Goal: Task Accomplishment & Management: Manage account settings

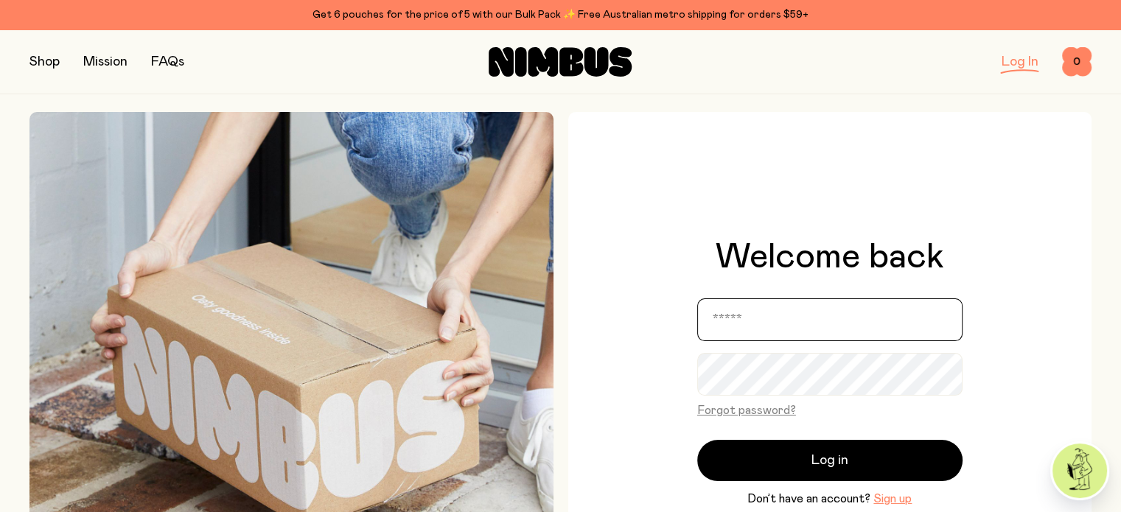
type input "**********"
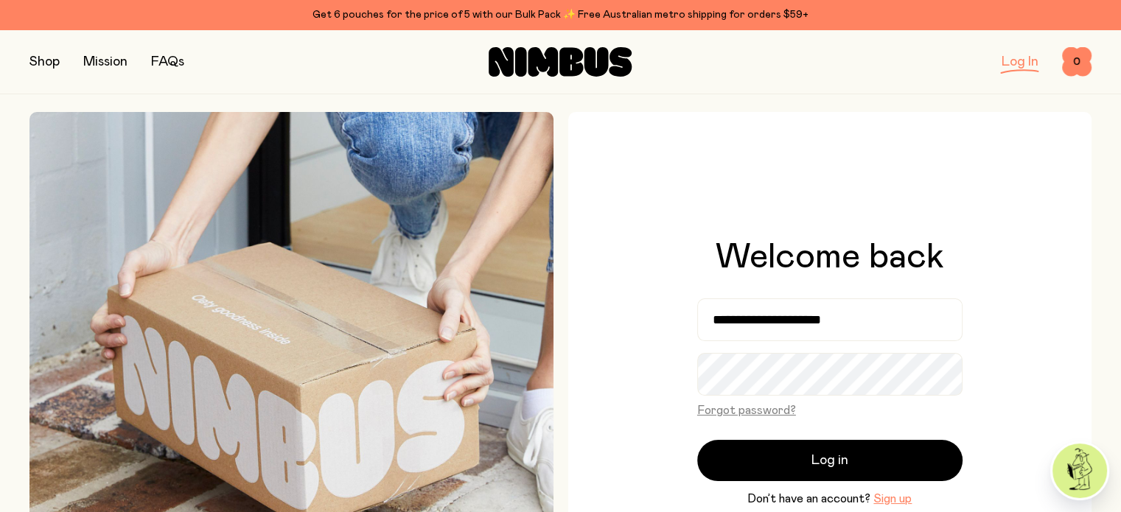
click at [826, 453] on span "Log in" at bounding box center [829, 460] width 37 height 21
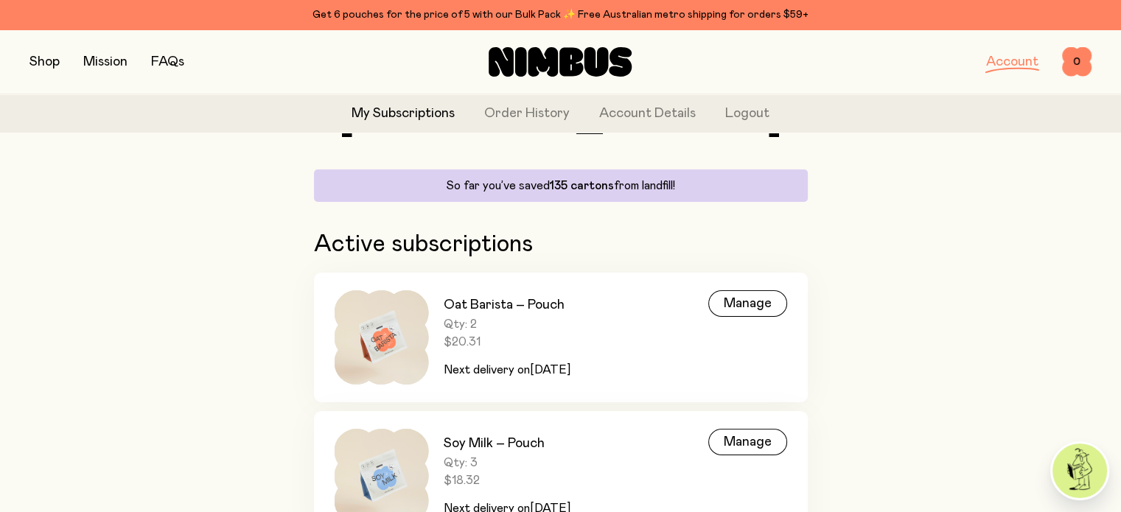
scroll to position [147, 0]
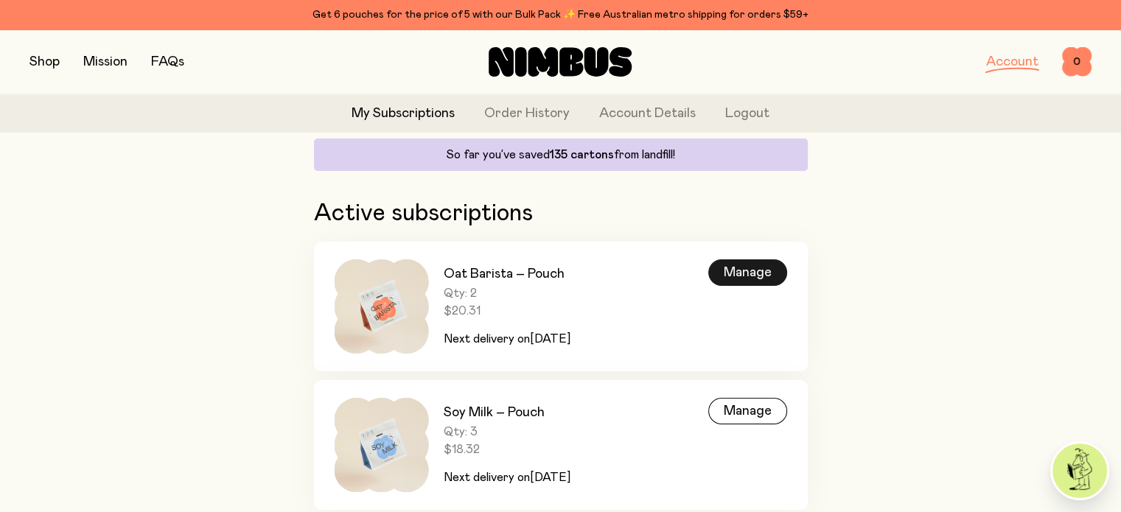
click at [764, 269] on div "Manage" at bounding box center [747, 272] width 79 height 27
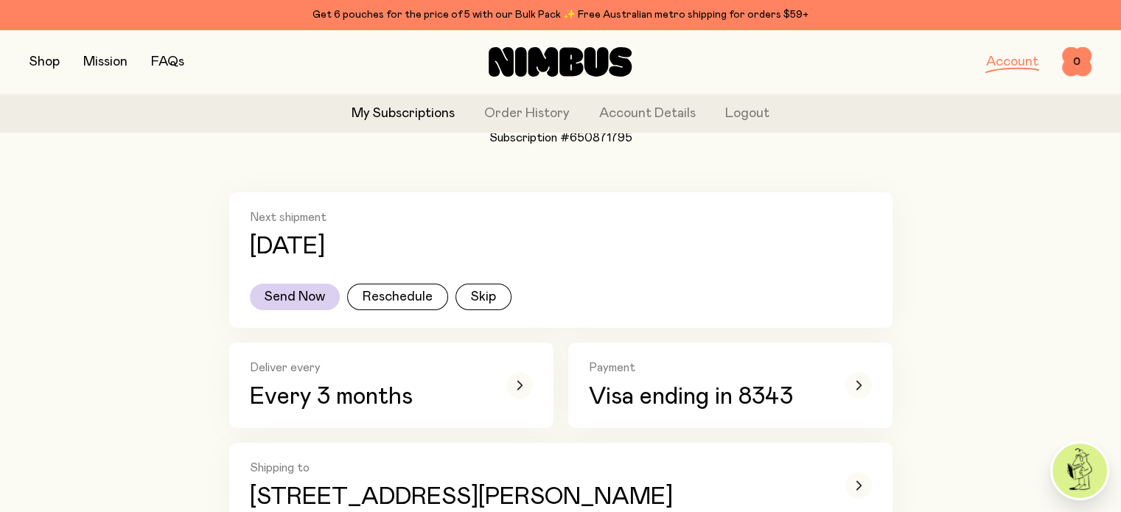
scroll to position [221, 0]
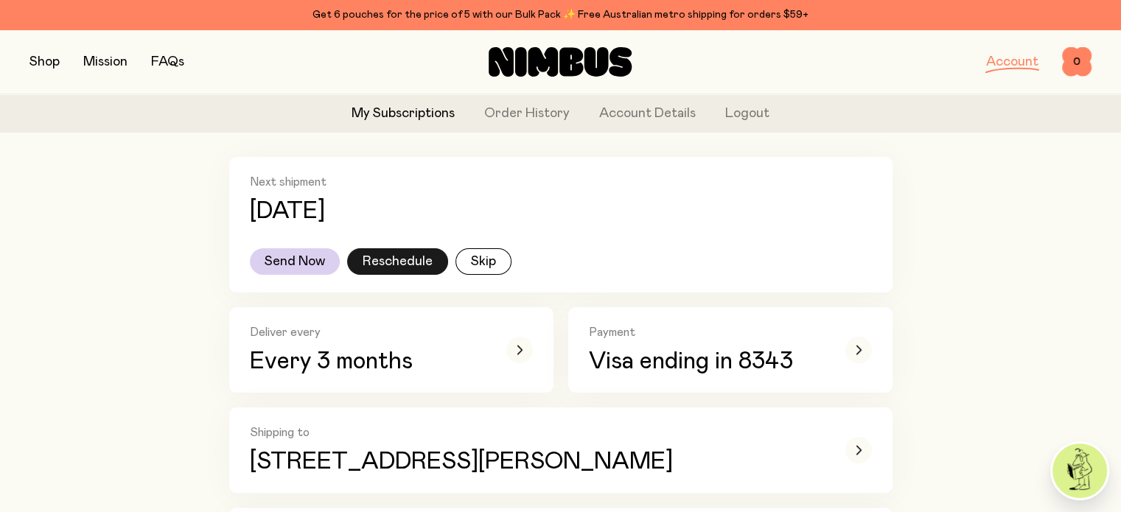
click at [395, 268] on button "Reschedule" at bounding box center [397, 261] width 101 height 27
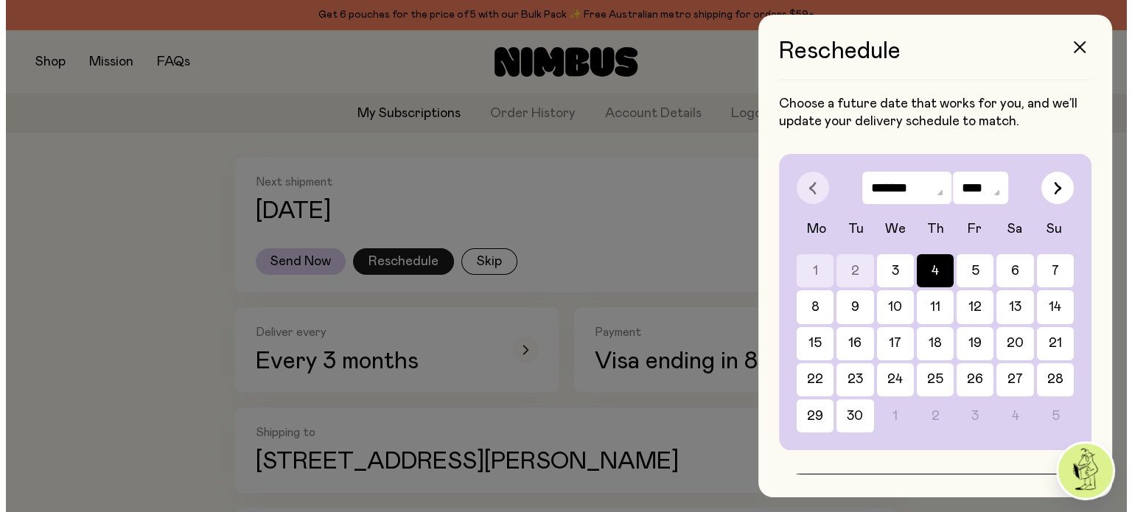
scroll to position [0, 0]
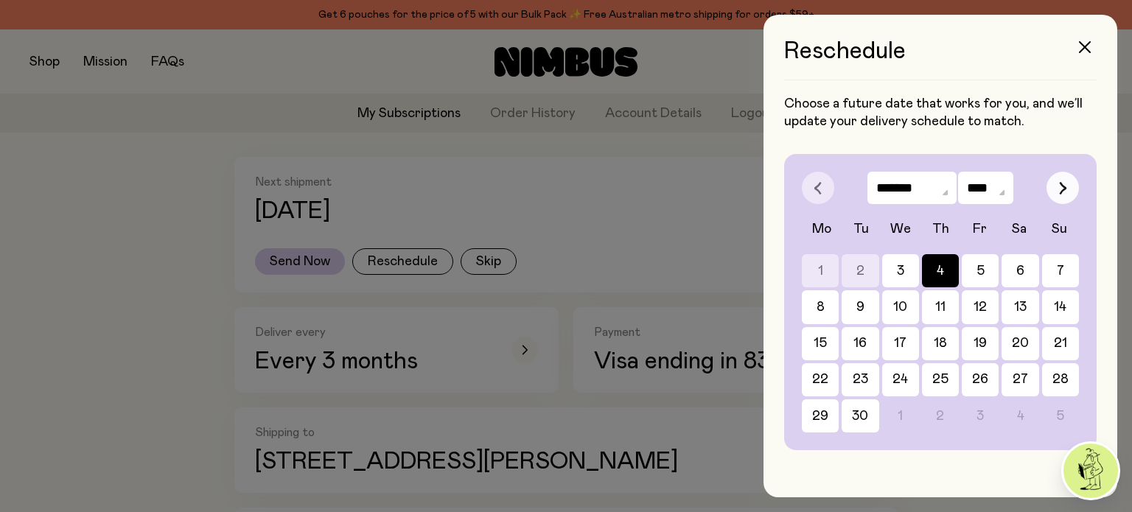
click at [1057, 191] on button "button" at bounding box center [1063, 188] width 32 height 32
select select "*"
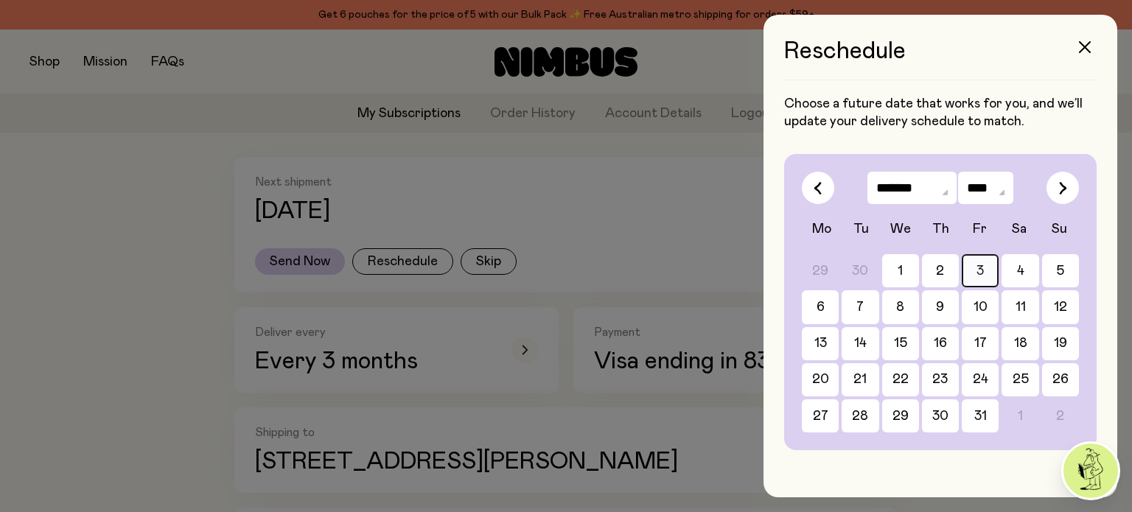
click at [839, 290] on button "3" at bounding box center [820, 306] width 37 height 33
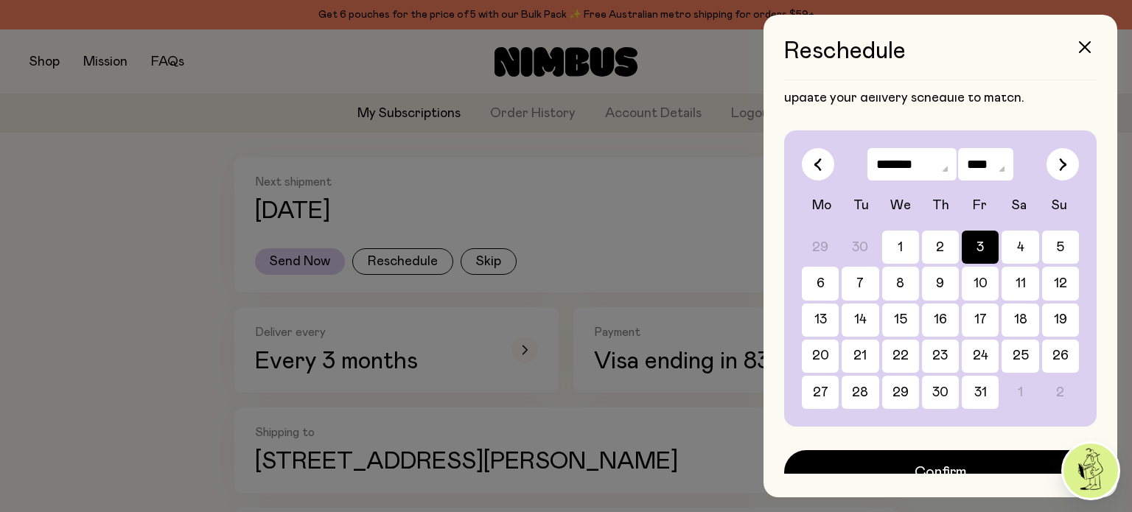
scroll to position [37, 0]
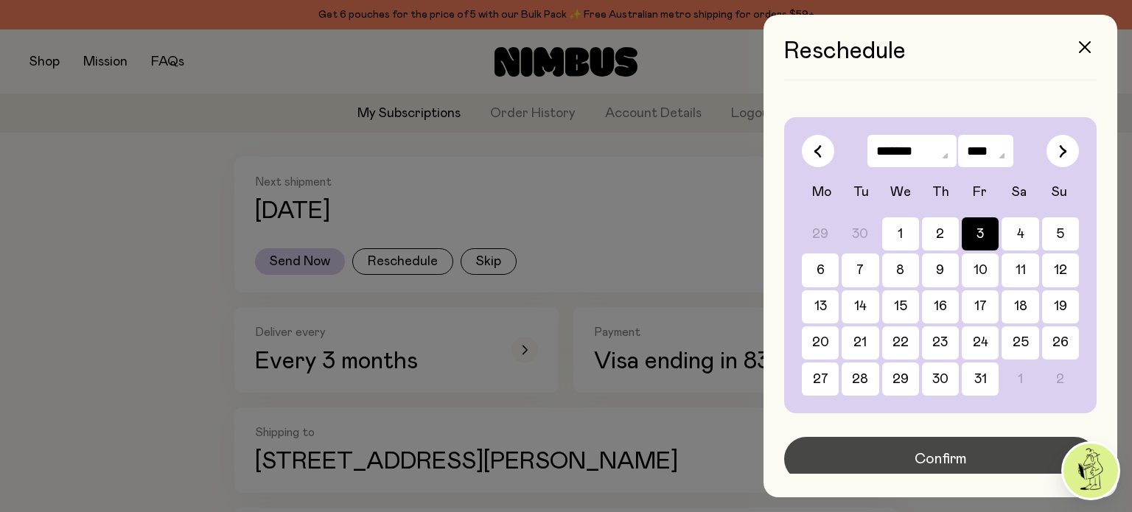
click at [952, 452] on span "Confirm" at bounding box center [941, 459] width 52 height 21
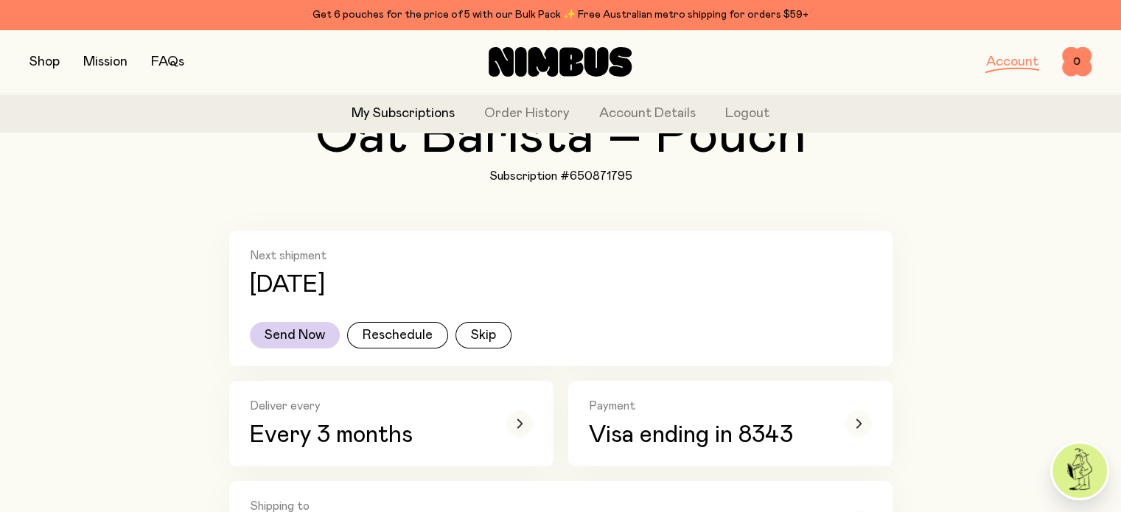
scroll to position [147, 0]
click at [410, 335] on button "Reschedule" at bounding box center [397, 335] width 101 height 27
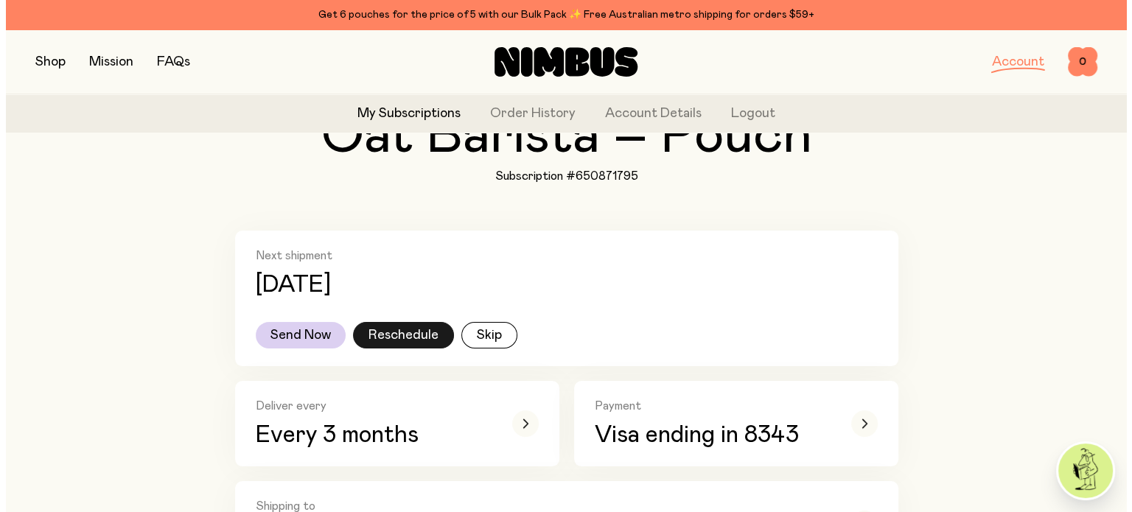
scroll to position [0, 0]
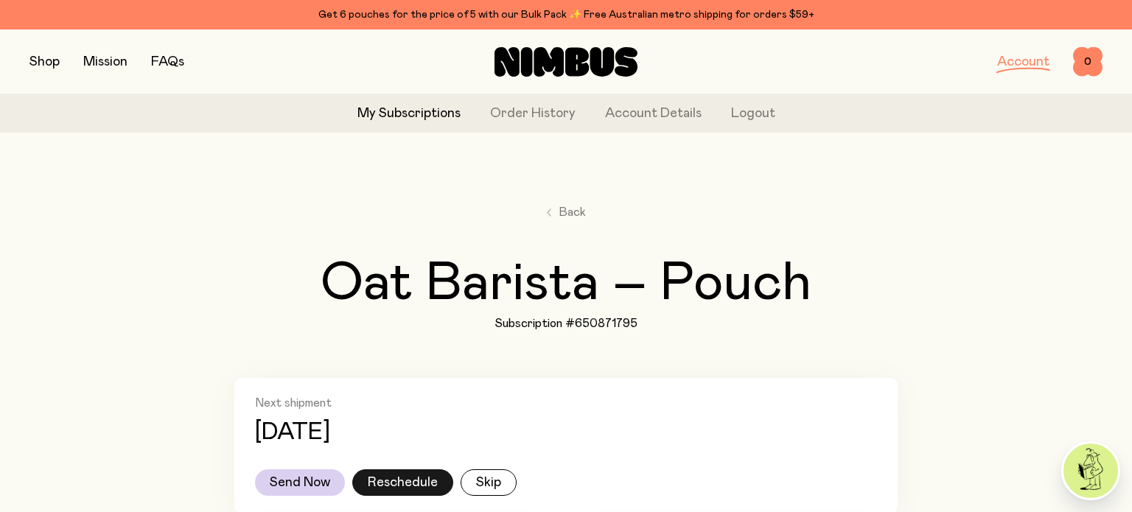
select select "*"
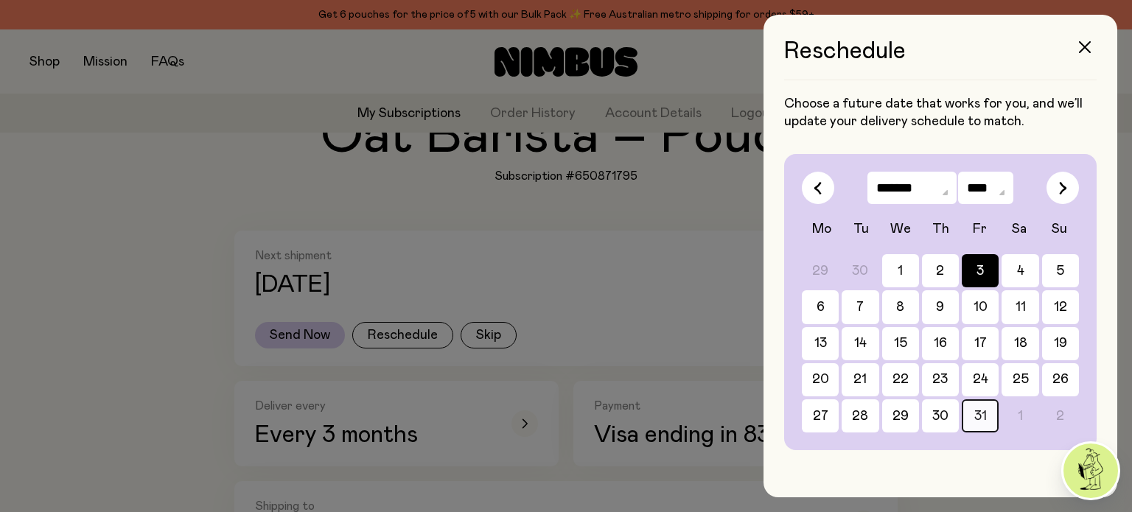
click at [974, 403] on button "31" at bounding box center [980, 415] width 37 height 33
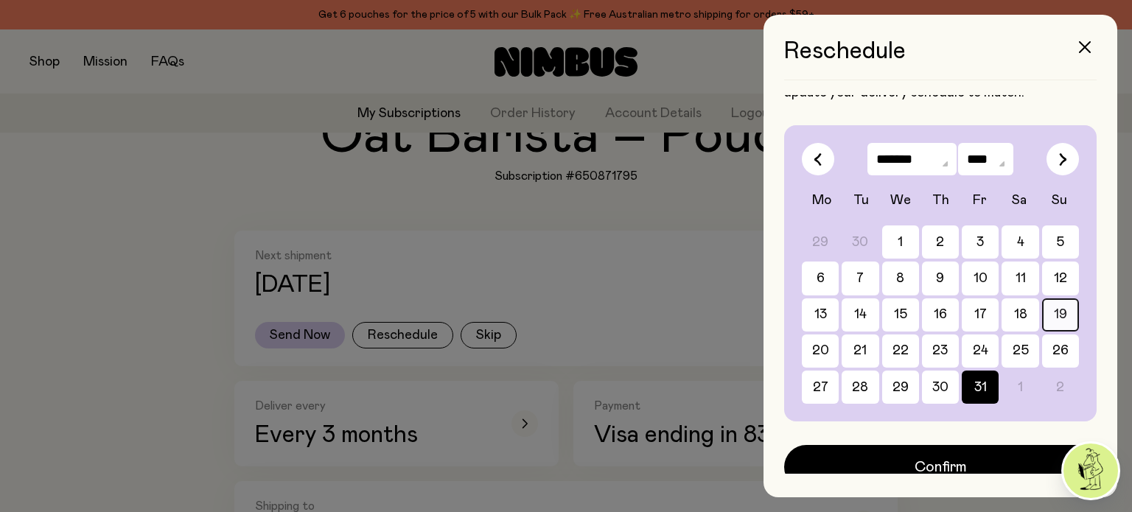
scroll to position [37, 0]
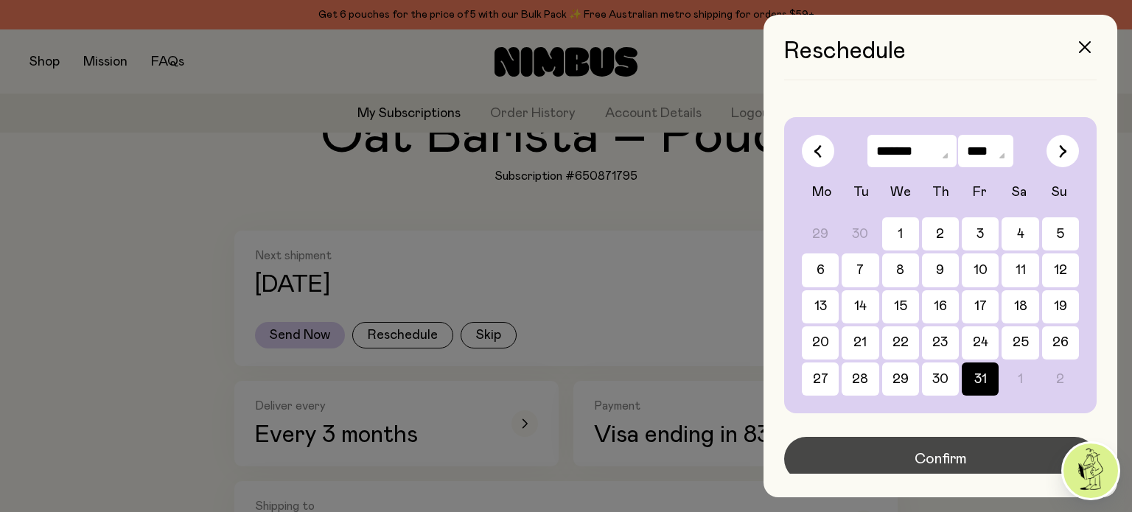
click at [932, 456] on span "Confirm" at bounding box center [941, 459] width 52 height 21
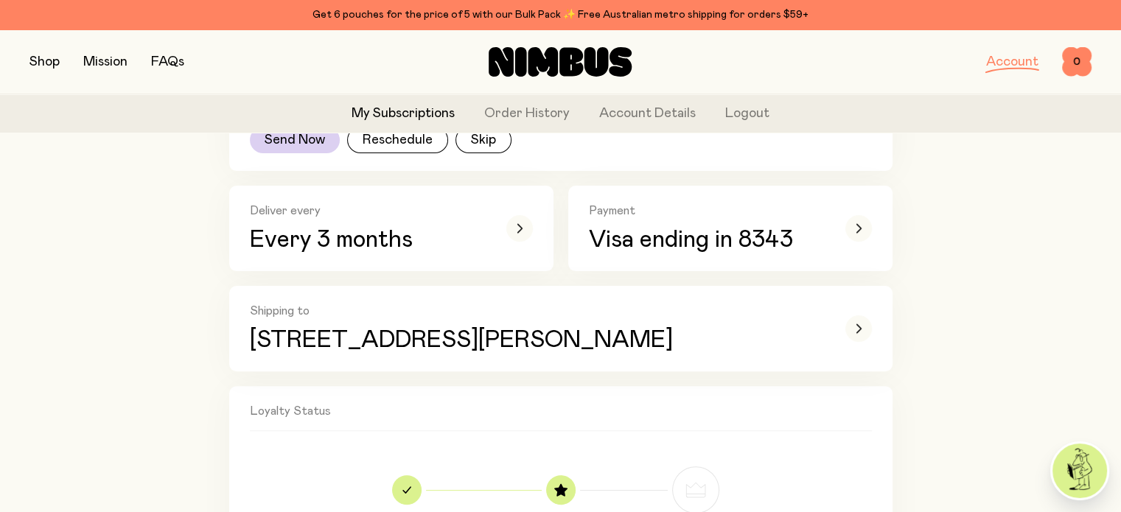
scroll to position [368, 0]
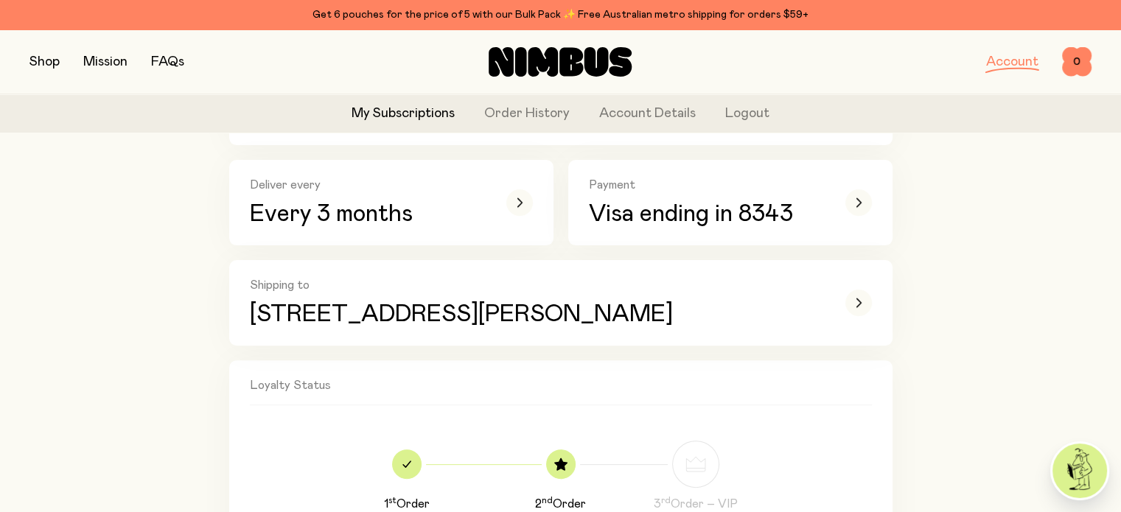
click at [750, 424] on div "1 st Order 10% off 2 nd Order 15% off 3 rd Order – VIP 20% off" at bounding box center [561, 485] width 622 height 136
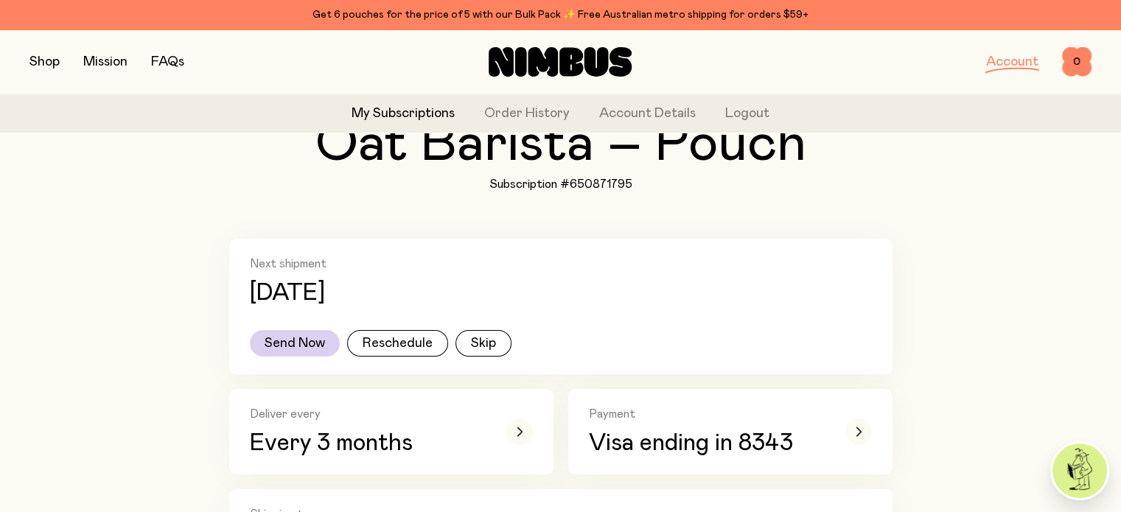
scroll to position [0, 0]
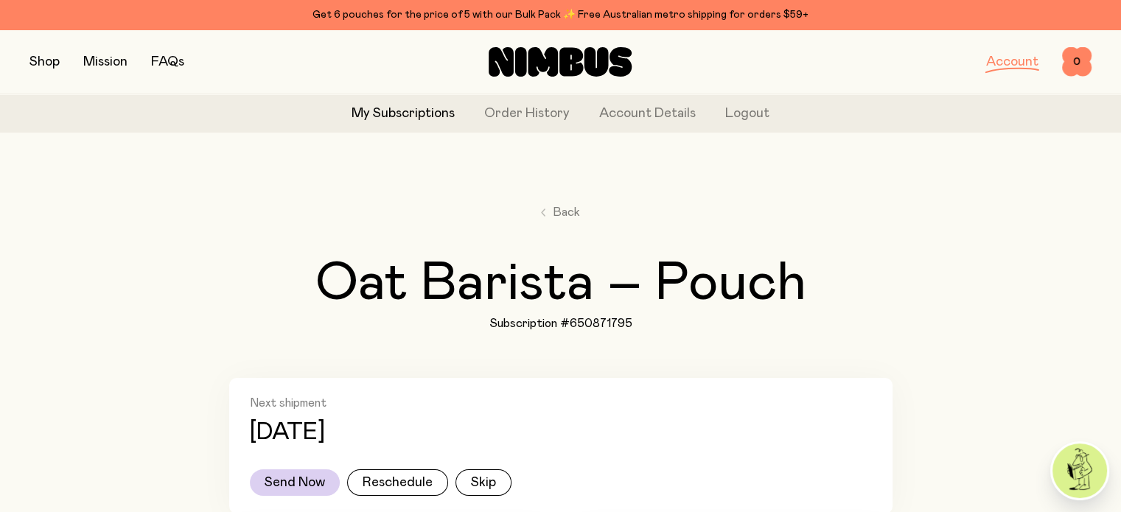
click at [408, 121] on link "My Subscriptions" at bounding box center [403, 114] width 103 height 20
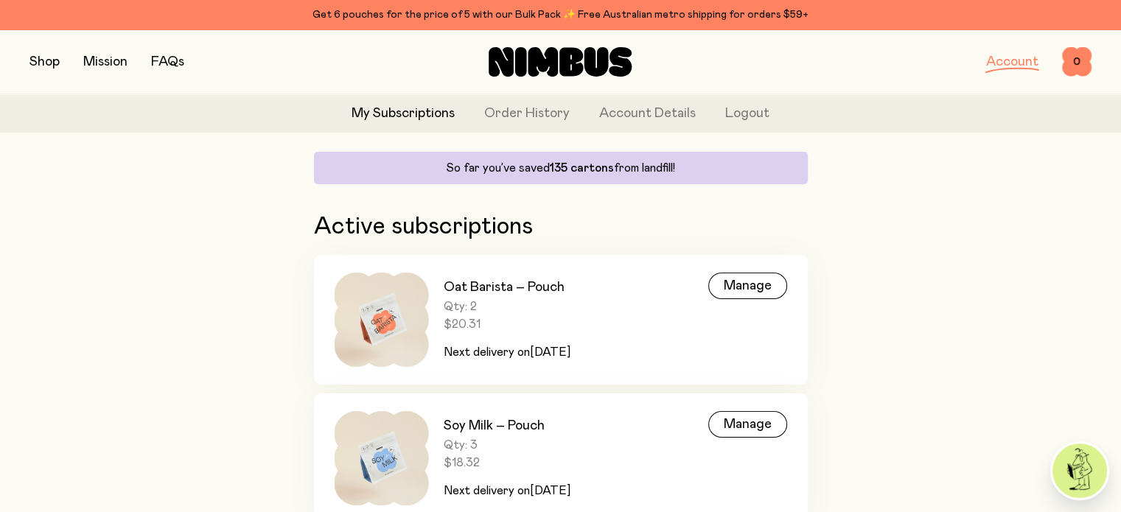
scroll to position [221, 0]
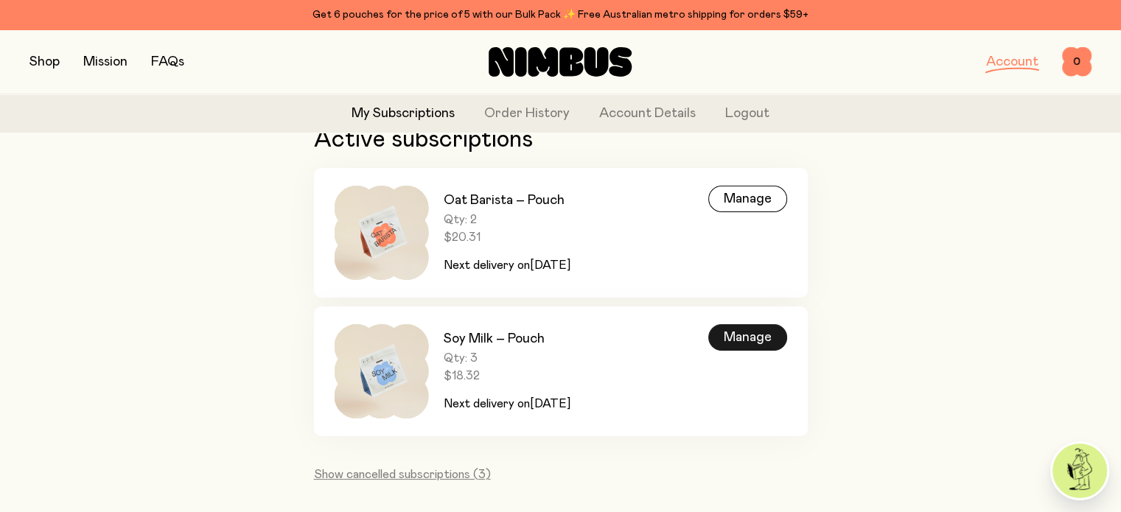
click at [765, 341] on div "Manage" at bounding box center [747, 337] width 79 height 27
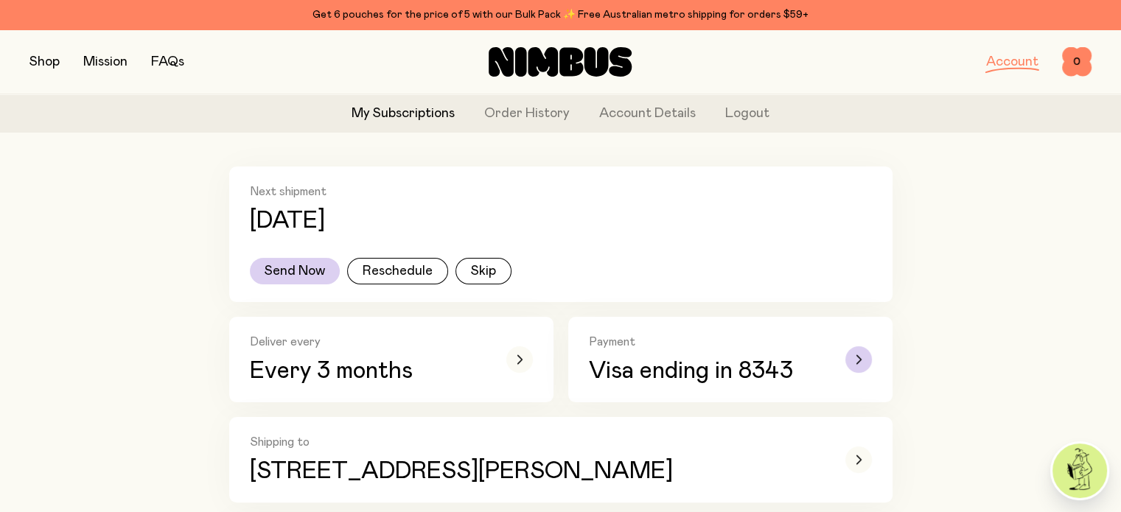
scroll to position [221, 0]
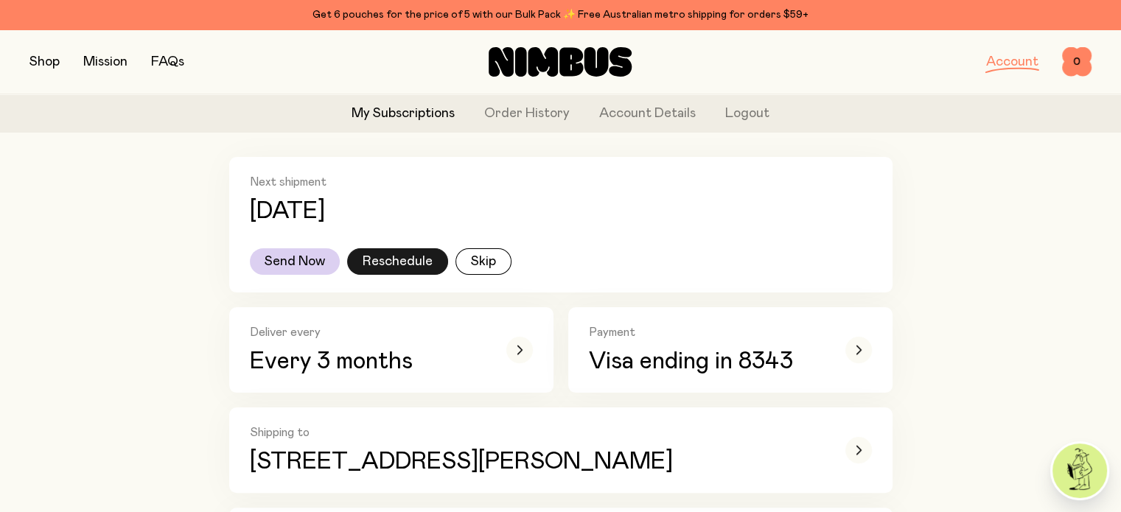
click at [403, 249] on button "Reschedule" at bounding box center [397, 261] width 101 height 27
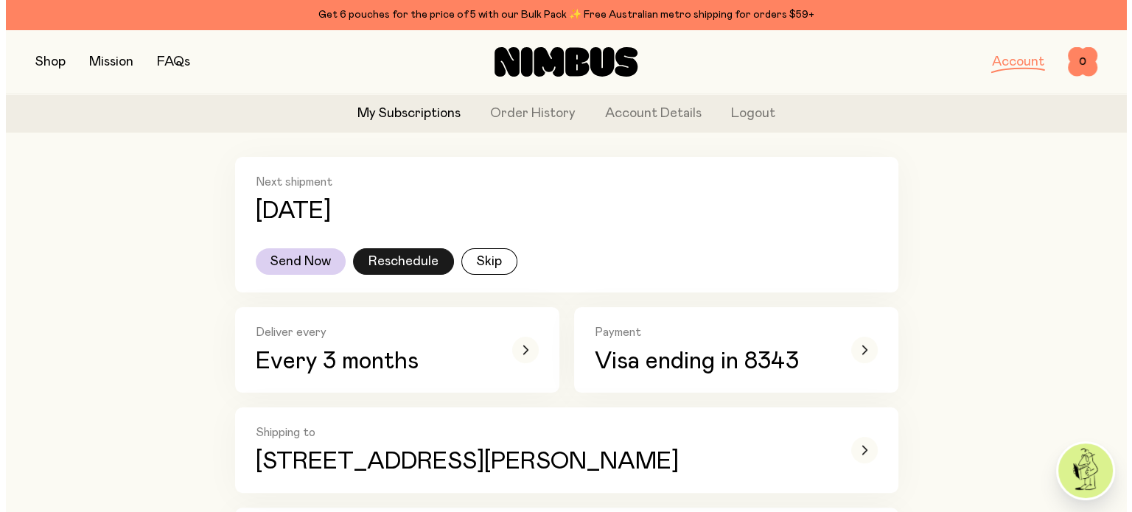
scroll to position [0, 0]
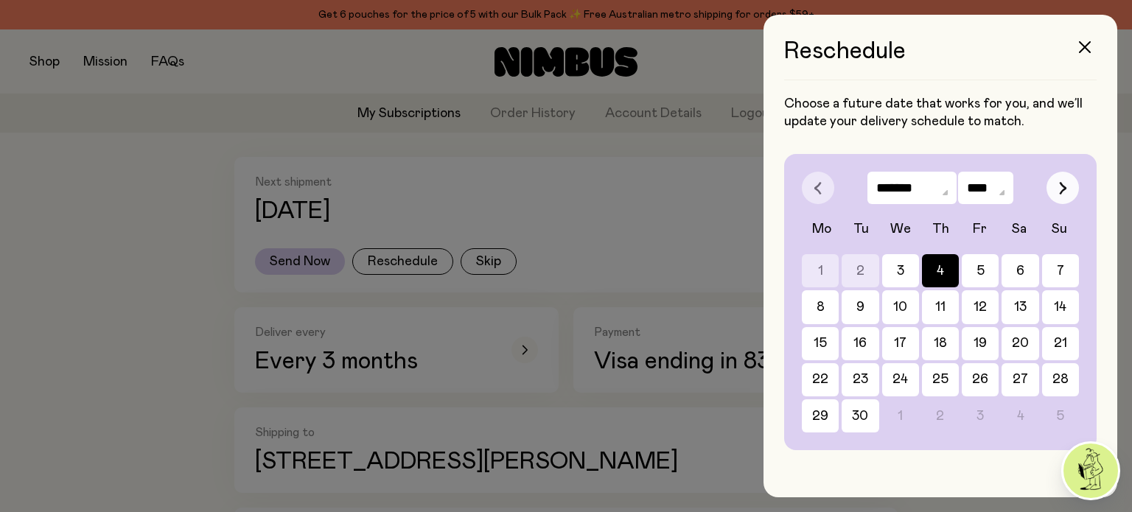
click at [1059, 188] on icon "button" at bounding box center [1063, 187] width 8 height 13
select select "*"
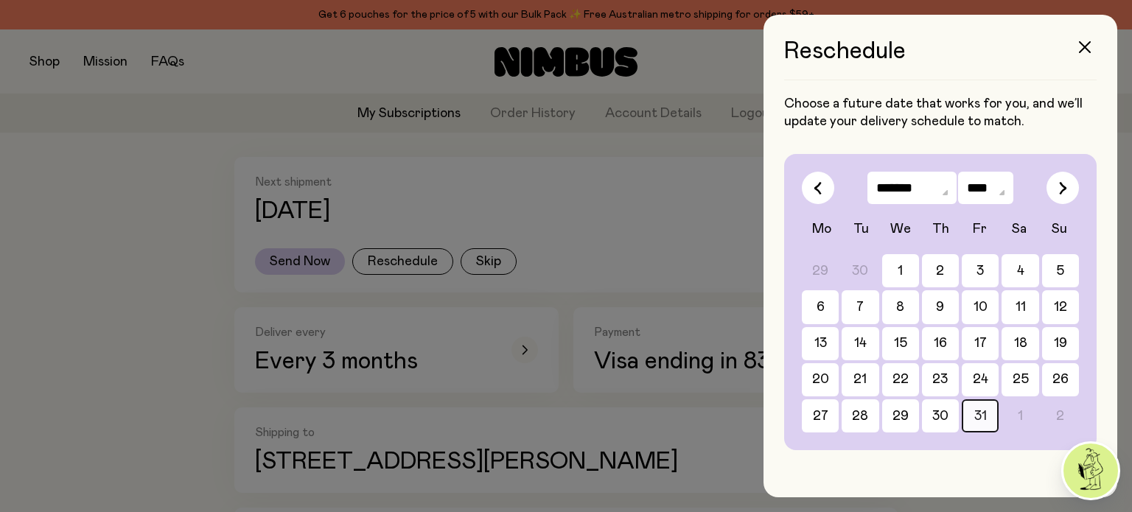
click at [976, 405] on button "31" at bounding box center [980, 415] width 37 height 33
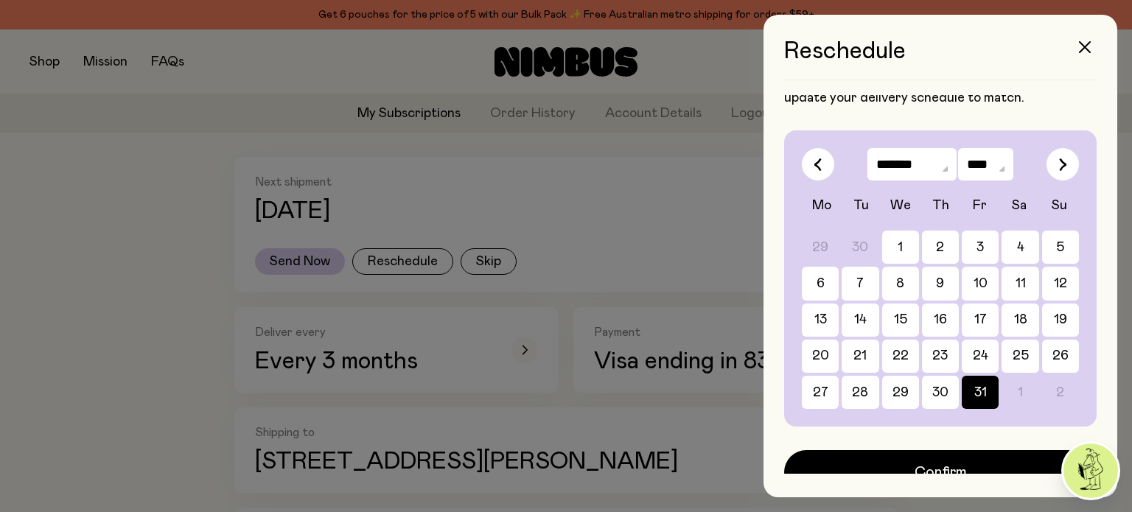
scroll to position [37, 0]
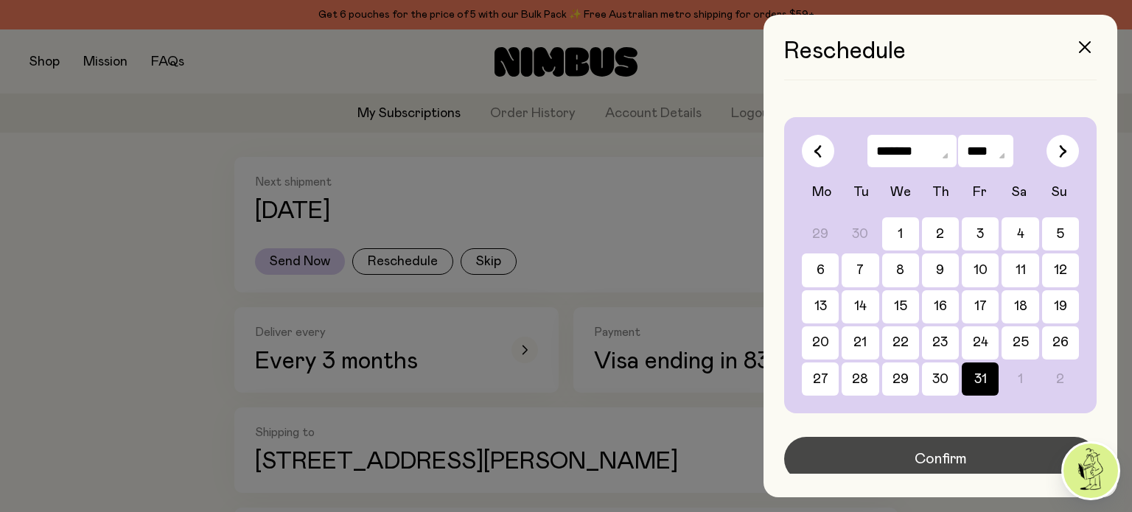
click at [925, 456] on span "Confirm" at bounding box center [941, 459] width 52 height 21
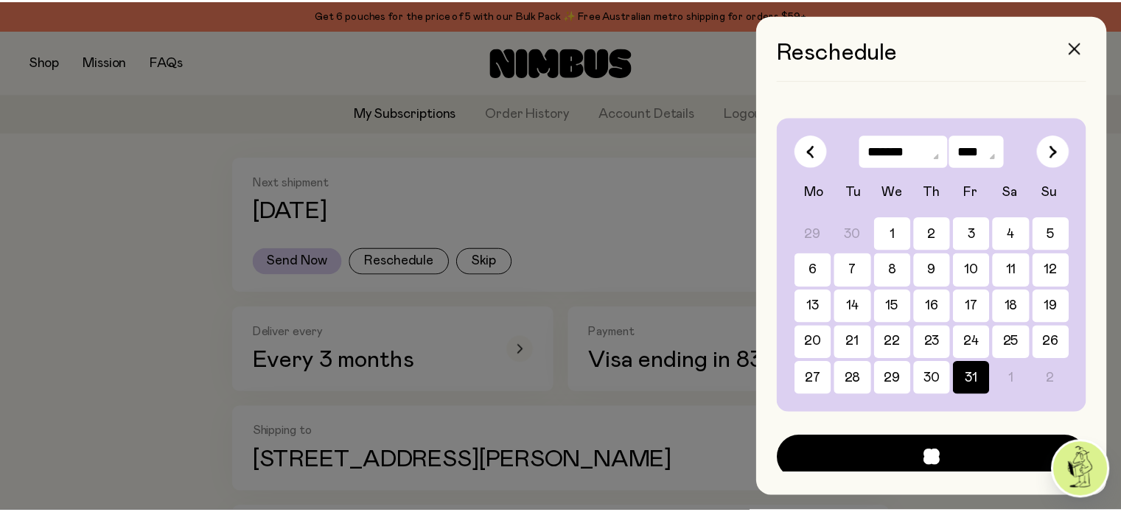
scroll to position [221, 0]
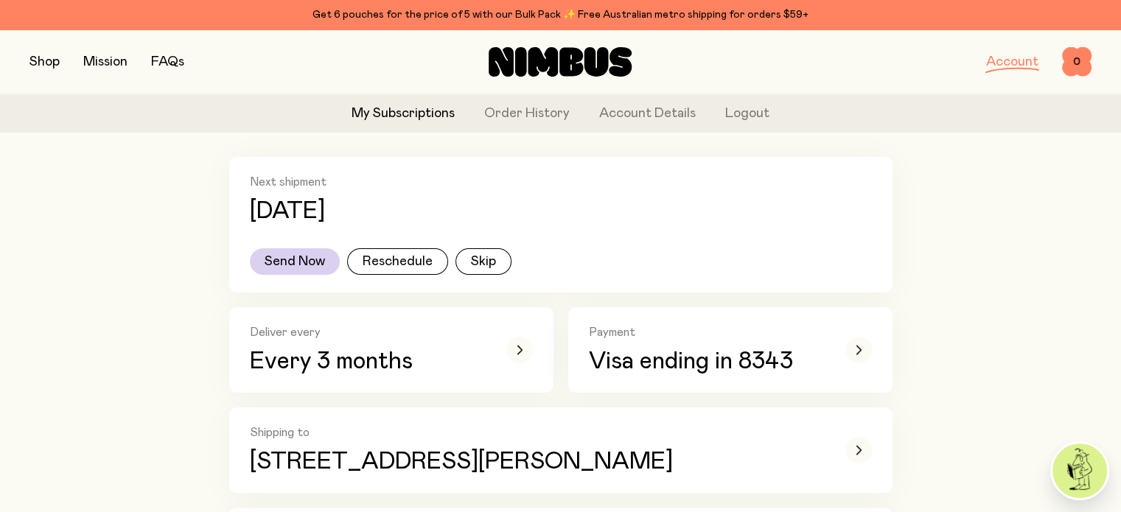
click at [413, 116] on link "My Subscriptions" at bounding box center [403, 114] width 103 height 20
